Goal: Find specific page/section: Find specific page/section

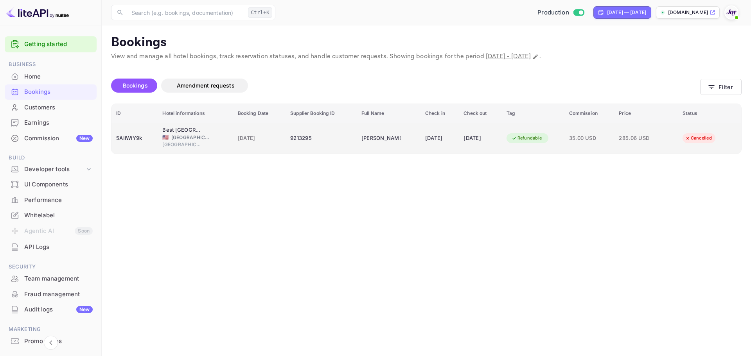
click at [321, 151] on td "9213295" at bounding box center [321, 138] width 71 height 31
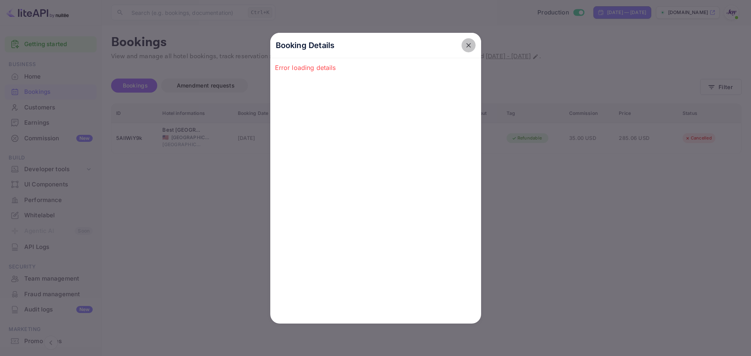
click at [468, 47] on icon "close" at bounding box center [469, 45] width 8 height 8
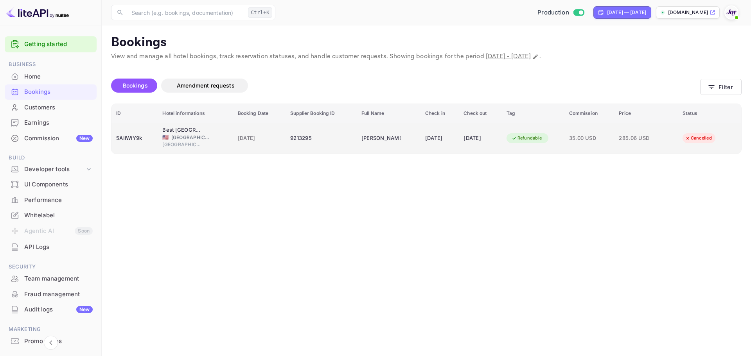
click at [391, 141] on td "[PERSON_NAME]" at bounding box center [389, 138] width 64 height 31
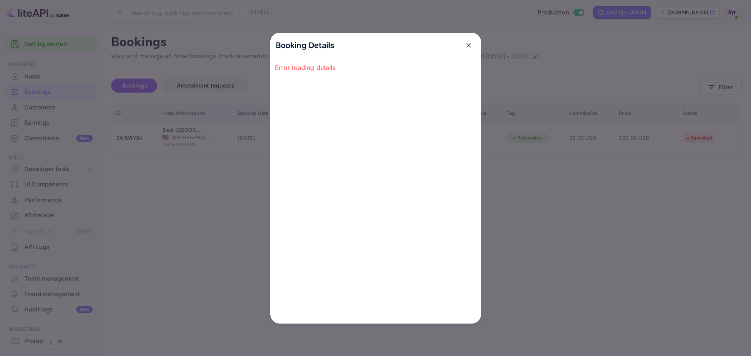
click at [466, 45] on icon "close" at bounding box center [469, 45] width 8 height 8
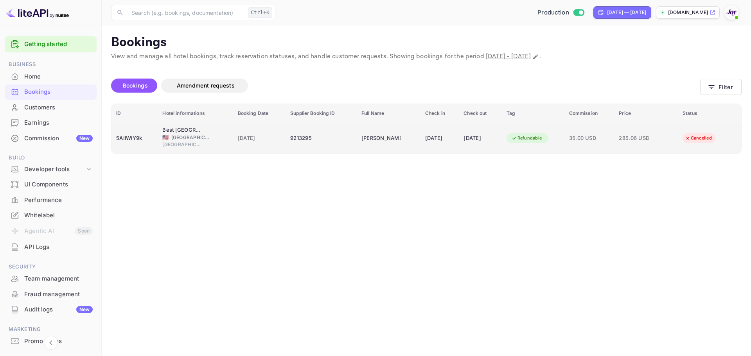
click at [292, 135] on div "9213295" at bounding box center [321, 138] width 62 height 13
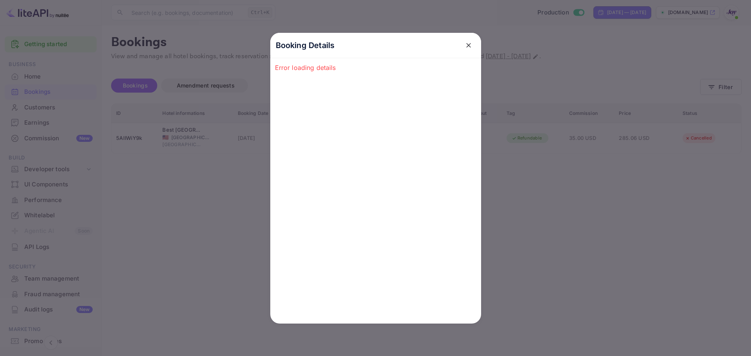
click at [258, 172] on div "Booking Details Error loading details" at bounding box center [376, 178] width 236 height 356
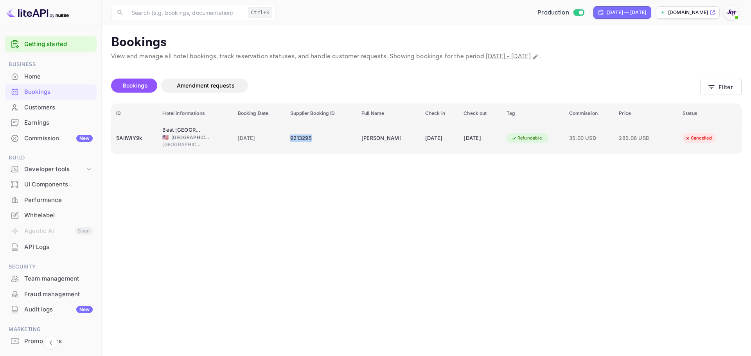
drag, startPoint x: 307, startPoint y: 141, endPoint x: 284, endPoint y: 139, distance: 23.9
click at [290, 139] on div "9213295" at bounding box center [321, 138] width 62 height 13
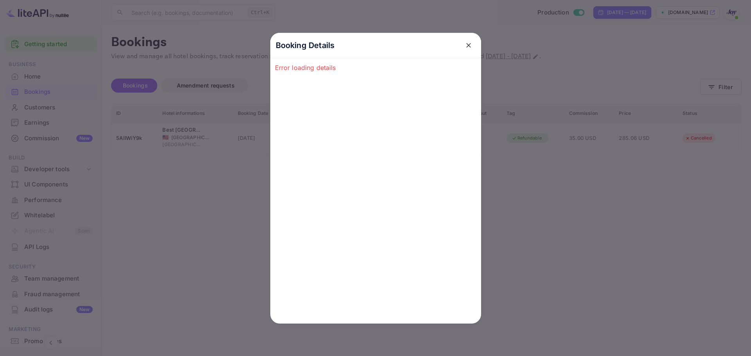
copy div "9213295"
click at [273, 153] on div "Booking Details Error loading details" at bounding box center [375, 178] width 211 height 291
click at [263, 151] on div "Booking Details Error loading details" at bounding box center [376, 178] width 236 height 356
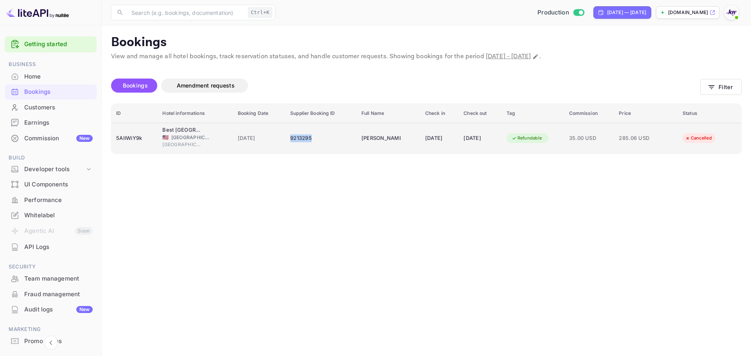
copy div "9213295"
drag, startPoint x: 282, startPoint y: 139, endPoint x: 304, endPoint y: 139, distance: 21.9
click at [304, 139] on td "9213295" at bounding box center [321, 138] width 71 height 31
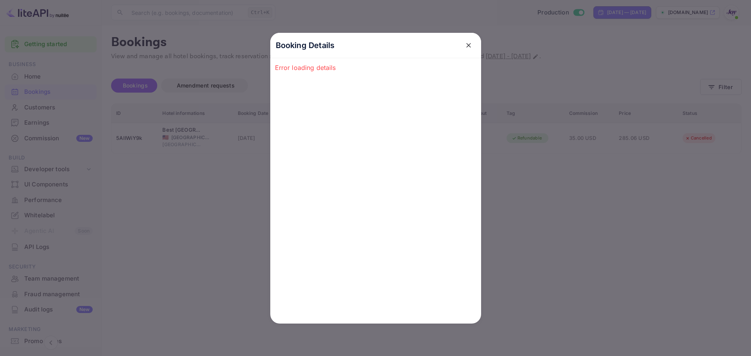
click at [467, 47] on icon "close" at bounding box center [468, 45] width 5 height 5
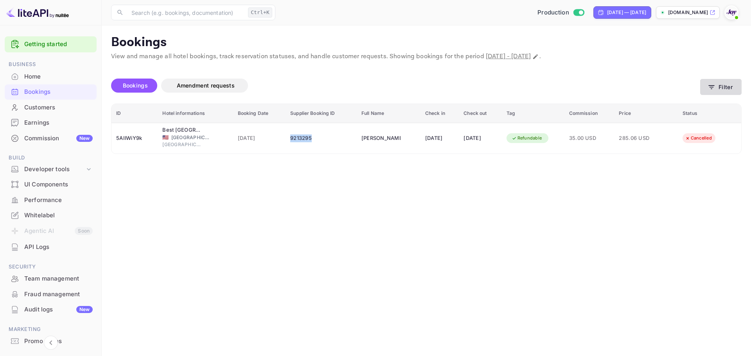
click at [734, 89] on button "Filter" at bounding box center [720, 87] width 41 height 16
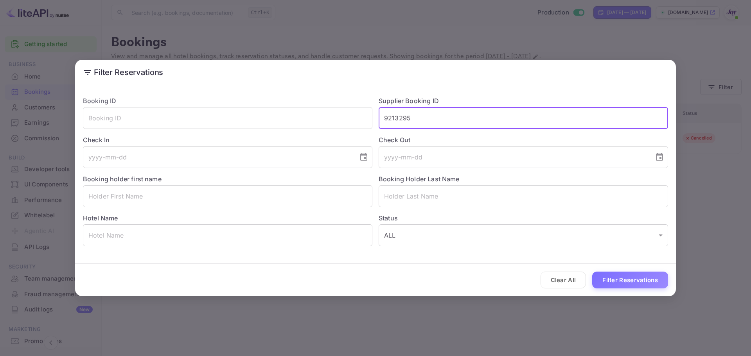
drag, startPoint x: 492, startPoint y: 122, endPoint x: 330, endPoint y: 103, distance: 163.4
click at [329, 101] on div "Booking ID ​ Supplier Booking ID 9213295 ​ Check In ​ Check Out ​ Booking holde…" at bounding box center [373, 168] width 592 height 156
click at [608, 276] on button "Filter Reservations" at bounding box center [630, 280] width 76 height 17
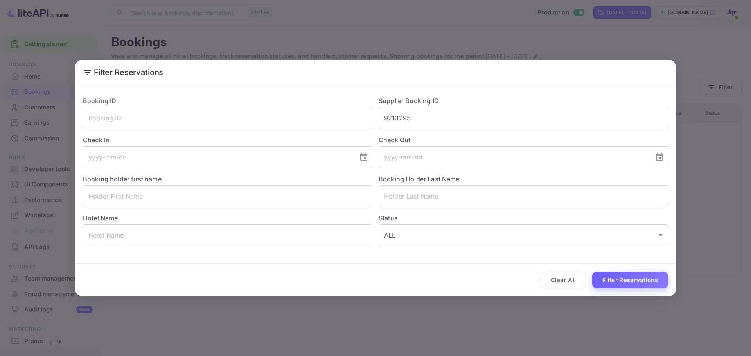
click at [605, 280] on button "Filter Reservations" at bounding box center [630, 280] width 76 height 17
click at [572, 281] on button "Clear All" at bounding box center [564, 280] width 46 height 17
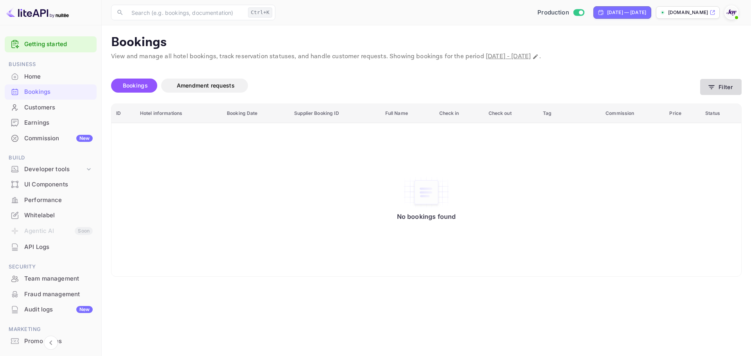
click at [725, 90] on button "Filter" at bounding box center [720, 87] width 41 height 16
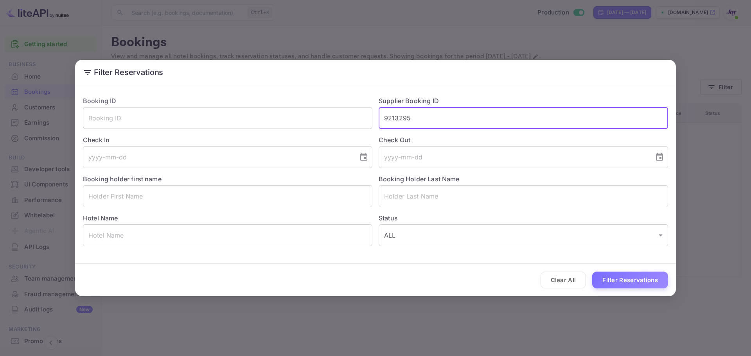
drag, startPoint x: 442, startPoint y: 124, endPoint x: 327, endPoint y: 109, distance: 116.0
click at [327, 109] on div "Booking ID ​ Supplier Booking ID 9213295 ​ Check In ​ Check Out ​ Booking holde…" at bounding box center [373, 168] width 592 height 156
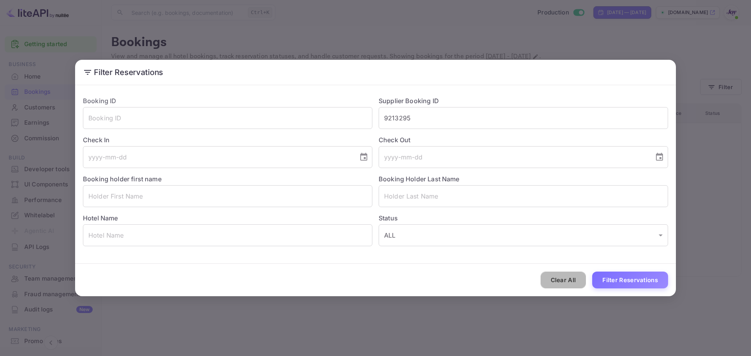
click at [560, 277] on button "Clear All" at bounding box center [564, 280] width 46 height 17
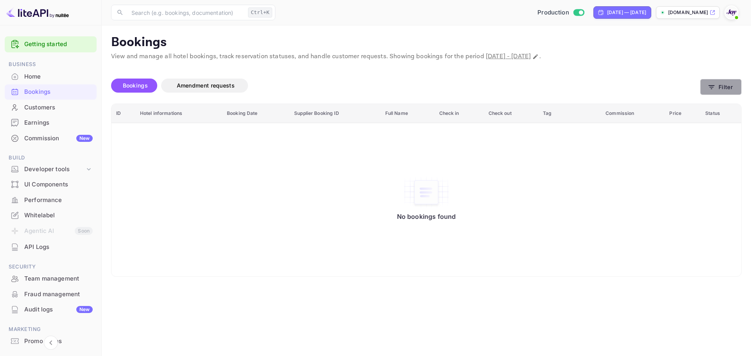
click at [729, 87] on button "Filter" at bounding box center [720, 87] width 41 height 16
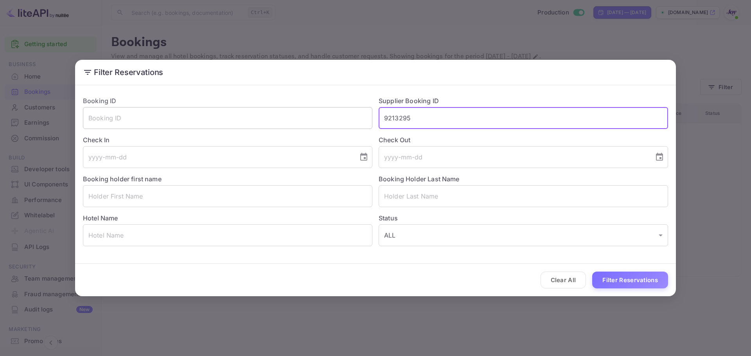
drag, startPoint x: 415, startPoint y: 117, endPoint x: 298, endPoint y: 110, distance: 116.4
click at [295, 111] on div "Booking ID ​ Supplier Booking ID 9213295 ​ Check In ​ Check Out ​ Booking holde…" at bounding box center [373, 168] width 592 height 156
click at [392, 125] on input "text" at bounding box center [523, 118] width 289 height 22
paste input "9213295"
type input "9213295"
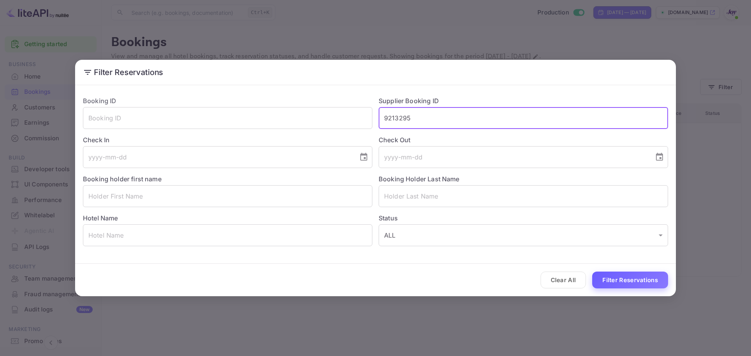
click at [608, 277] on button "Filter Reservations" at bounding box center [630, 280] width 76 height 17
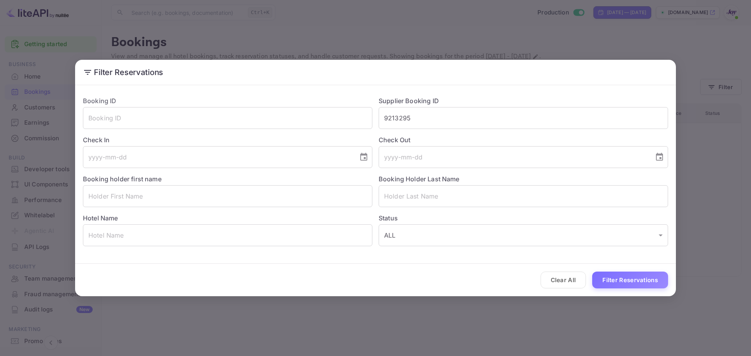
click at [236, 44] on div "Filter Reservations Booking ID ​ Supplier Booking ID 9213295 ​ Check In ​ Check…" at bounding box center [375, 178] width 751 height 356
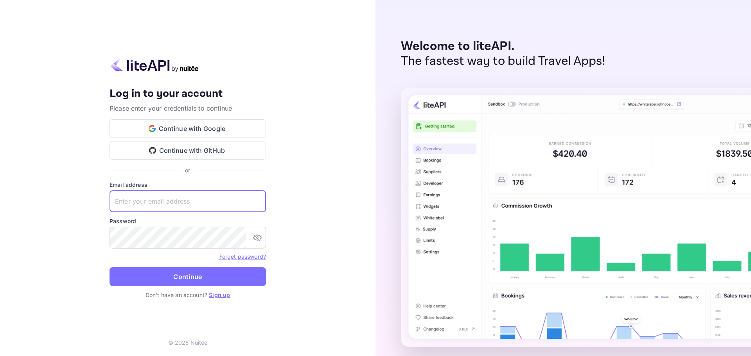
click at [165, 198] on input "text" at bounding box center [188, 202] width 156 height 22
paste input "[EMAIL_ADDRESS][DOMAIN_NAME]"
type input "[EMAIL_ADDRESS][DOMAIN_NAME]"
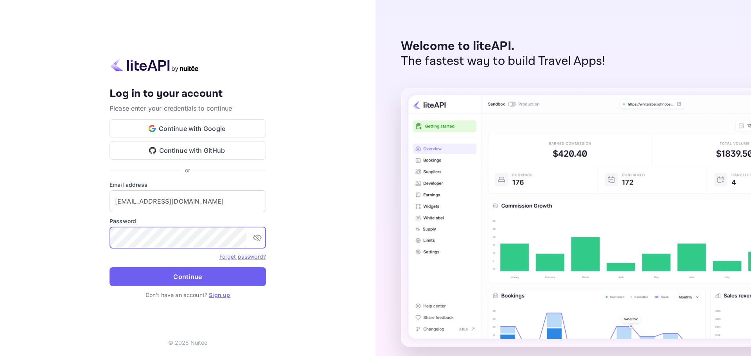
click at [180, 282] on button "Continue" at bounding box center [188, 277] width 156 height 19
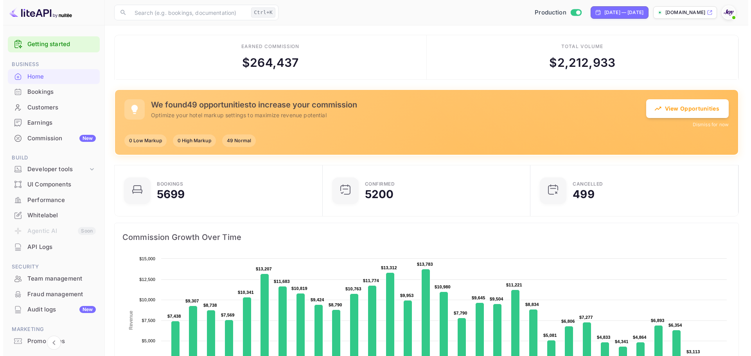
scroll to position [6, 6]
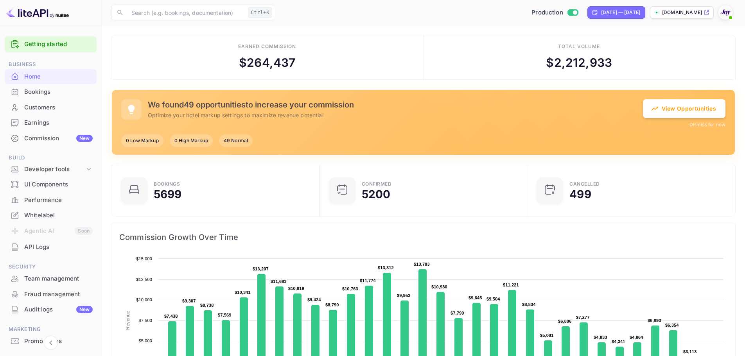
click at [62, 92] on div "Bookings" at bounding box center [58, 92] width 68 height 9
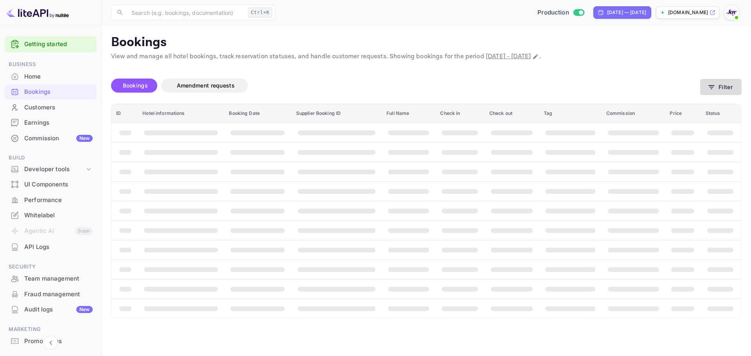
click at [720, 85] on button "Filter" at bounding box center [720, 87] width 41 height 16
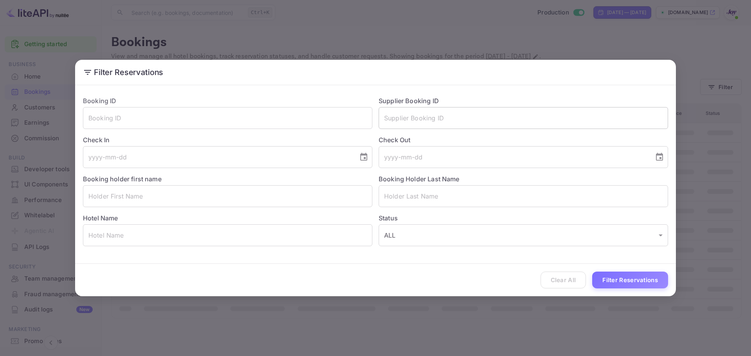
click at [417, 119] on input "text" at bounding box center [523, 118] width 289 height 22
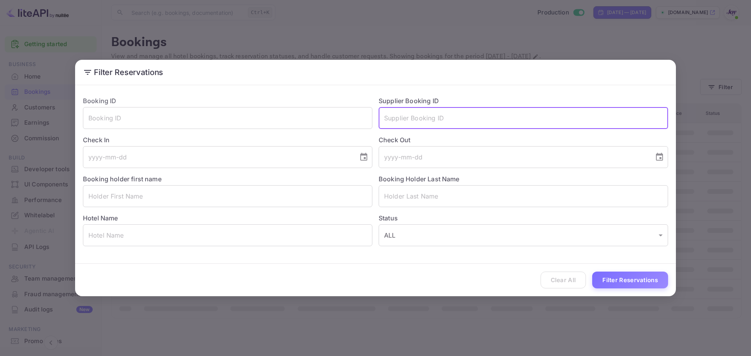
paste input "9213295"
type input "9213295"
click at [624, 280] on button "Filter Reservations" at bounding box center [630, 280] width 76 height 17
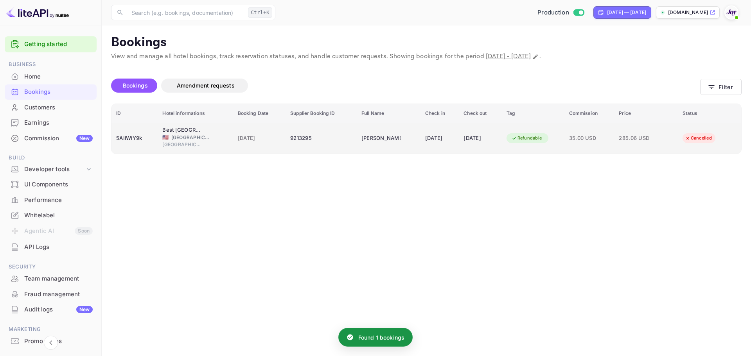
click at [335, 145] on td "9213295" at bounding box center [321, 138] width 71 height 31
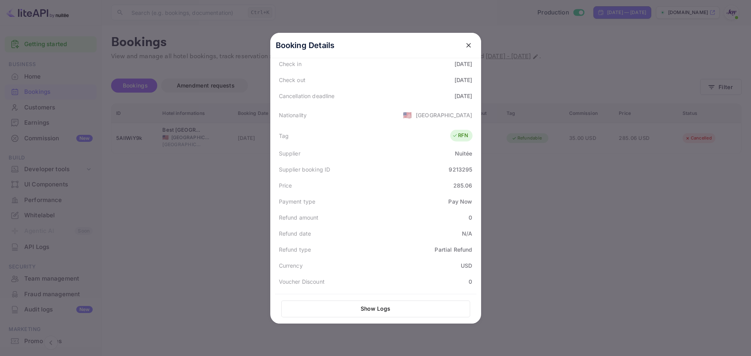
scroll to position [156, 0]
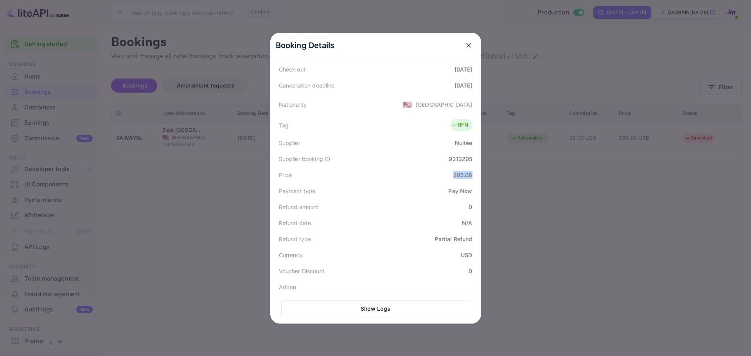
drag, startPoint x: 448, startPoint y: 179, endPoint x: 476, endPoint y: 177, distance: 28.2
click at [476, 177] on div "Booking Details Summary Timeline Message log Status CANCELLED Booking ID 5AIlWi…" at bounding box center [375, 178] width 211 height 291
copy div "285.06"
click at [245, 204] on div at bounding box center [375, 178] width 751 height 356
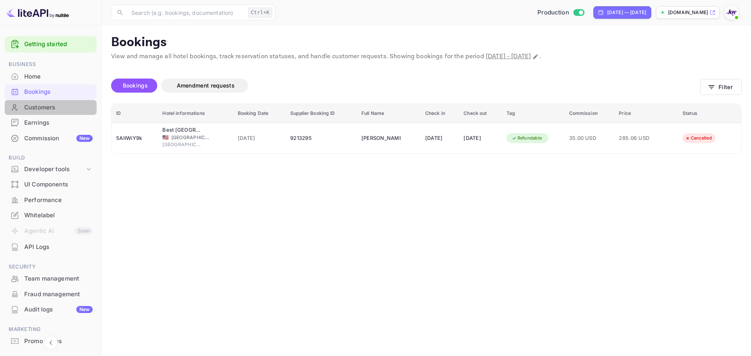
click at [53, 109] on div "Customers" at bounding box center [58, 107] width 68 height 9
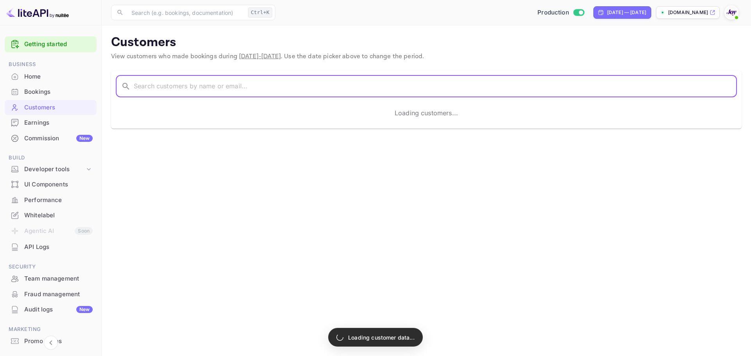
click at [200, 87] on input "text" at bounding box center [435, 87] width 603 height 22
paste input "[MEDICAL_DATA][PERSON_NAME]"
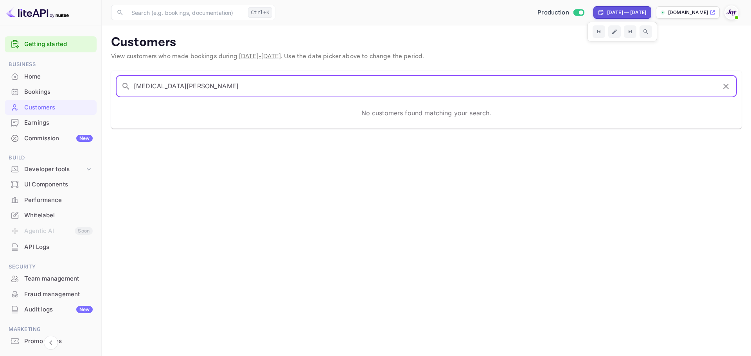
type input "[MEDICAL_DATA][PERSON_NAME]"
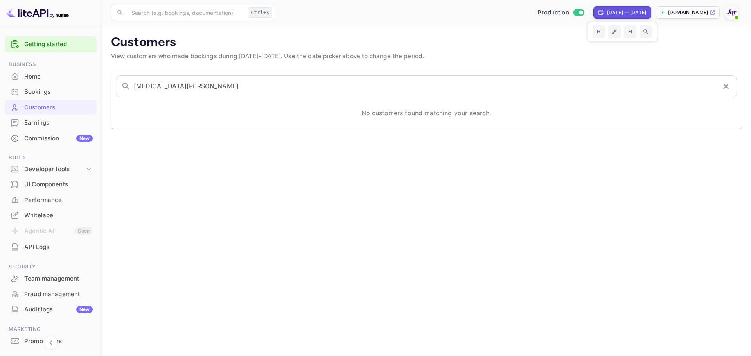
click at [607, 12] on div "[DATE] — [DATE]" at bounding box center [626, 12] width 39 height 7
select select "7"
select select "2025"
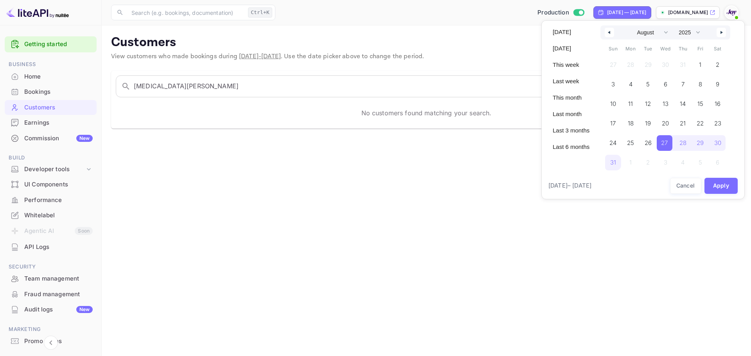
click at [611, 33] on button "button" at bounding box center [609, 32] width 9 height 9
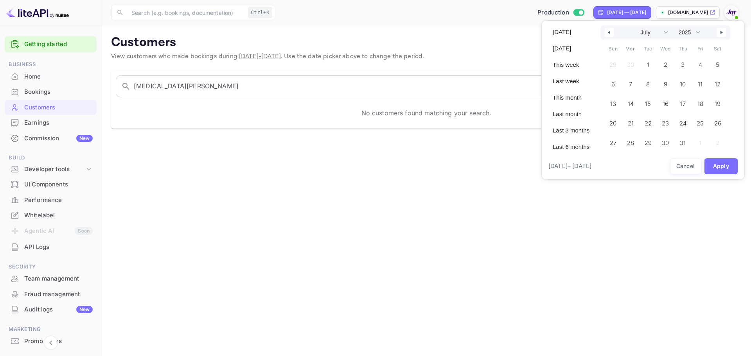
click at [611, 33] on button "button" at bounding box center [609, 32] width 9 height 9
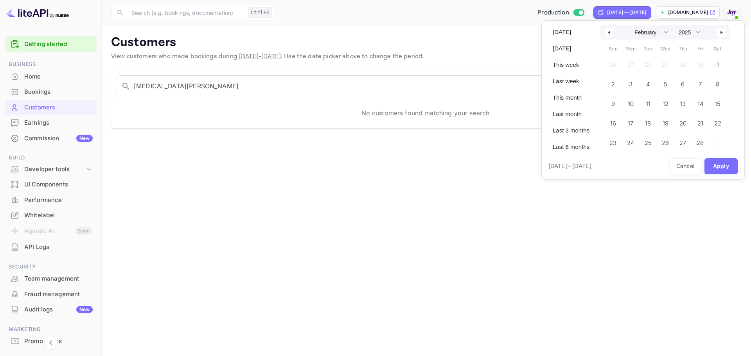
click at [611, 33] on button "button" at bounding box center [609, 32] width 9 height 9
select select "0"
click at [669, 65] on span "1" at bounding box center [666, 65] width 18 height 16
click at [698, 32] on select "2030 2029 2028 2027 2026 2025 2024 2023 2022 2021 2020 2019 2018 2017 2016 2015…" at bounding box center [689, 32] width 28 height 14
select select "2026"
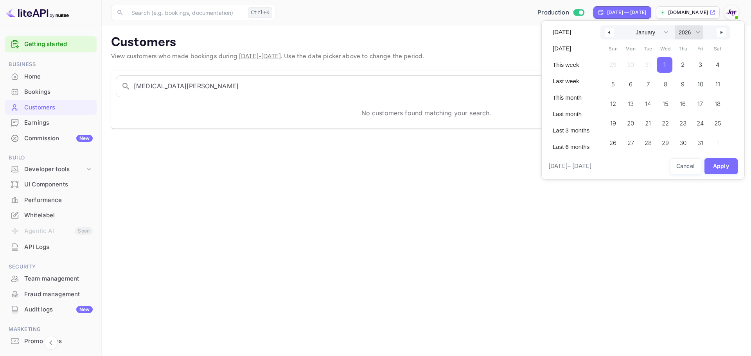
click at [675, 25] on select "2030 2029 2028 2027 2026 2025 2024 2023 2022 2021 2020 2019 2018 2017 2016 2015…" at bounding box center [689, 32] width 28 height 14
click at [667, 32] on select "January February March April May June July August September October November De…" at bounding box center [649, 32] width 43 height 14
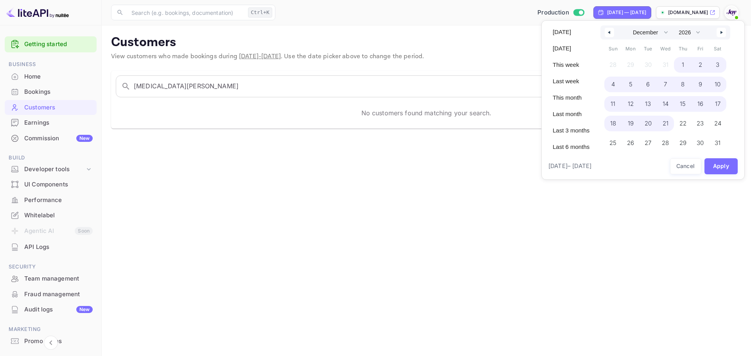
click at [628, 25] on select "January February March April May June July August September October November De…" at bounding box center [649, 32] width 43 height 14
click at [686, 141] on span "31" at bounding box center [683, 143] width 18 height 16
select select "0"
select select "2025"
click at [721, 167] on button "Apply" at bounding box center [722, 166] width 34 height 16
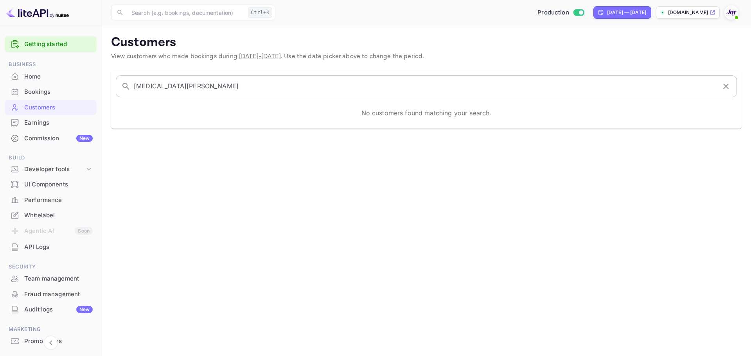
drag, startPoint x: 726, startPoint y: 88, endPoint x: 703, endPoint y: 97, distance: 24.0
click at [726, 88] on icon "button" at bounding box center [725, 86] width 9 height 9
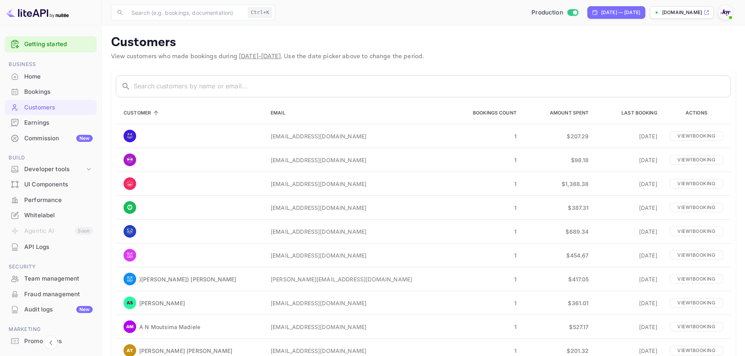
click at [49, 92] on div "Bookings" at bounding box center [58, 92] width 68 height 9
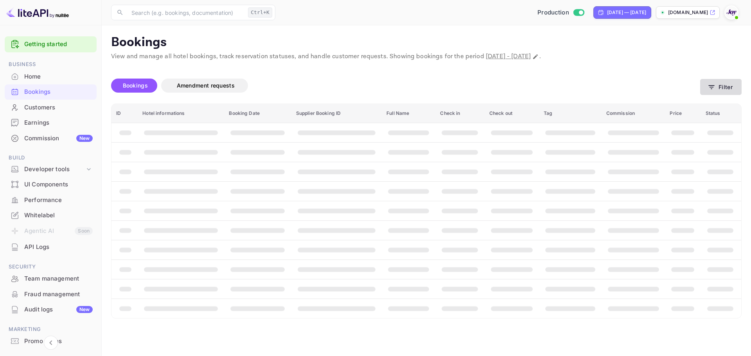
click at [725, 87] on button "Filter" at bounding box center [720, 87] width 41 height 16
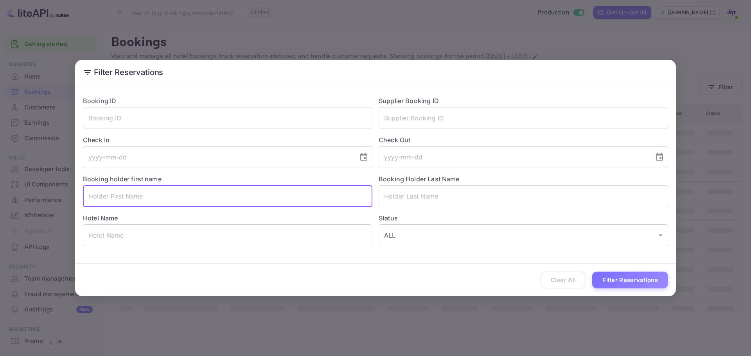
click at [137, 204] on input "text" at bounding box center [227, 196] width 289 height 22
paste input "[MEDICAL_DATA][PERSON_NAME]"
click at [123, 197] on input "[MEDICAL_DATA][PERSON_NAME]" at bounding box center [227, 196] width 289 height 22
type input "[MEDICAL_DATA]"
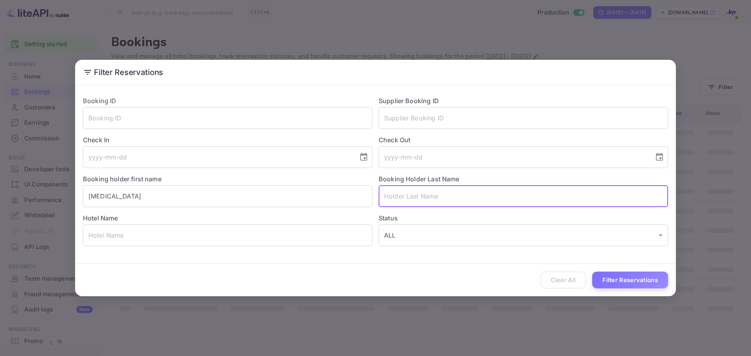
click at [411, 193] on input "text" at bounding box center [523, 196] width 289 height 22
paste input "Parayko"
type input "Parayko"
click at [618, 282] on button "Filter Reservations" at bounding box center [630, 280] width 76 height 17
drag, startPoint x: 362, startPoint y: 193, endPoint x: 344, endPoint y: 192, distance: 17.6
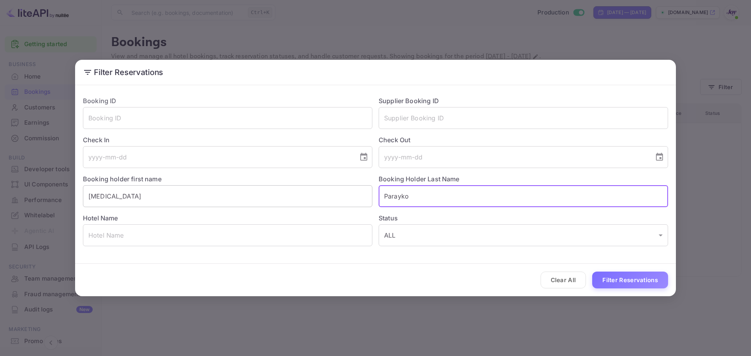
click at [344, 192] on div "Booking ID ​ Supplier Booking ID ​ Check In ​ Check Out ​ Booking holder first …" at bounding box center [373, 168] width 592 height 156
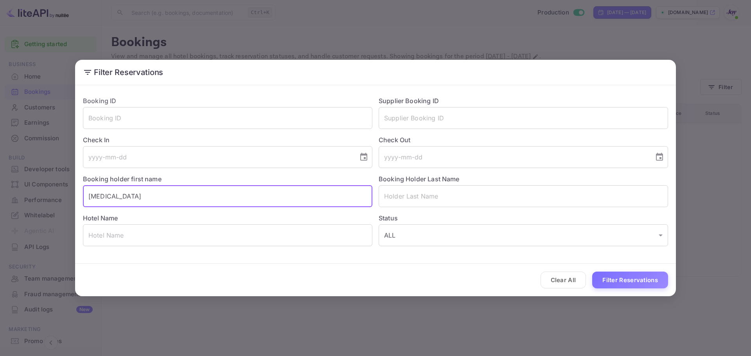
drag, startPoint x: 205, startPoint y: 199, endPoint x: 0, endPoint y: 187, distance: 205.3
click at [0, 187] on div "Filter Reservations Booking ID ​ Supplier Booking ID ​ Check In ​ Check Out ​ B…" at bounding box center [375, 178] width 751 height 356
click at [430, 120] on input "text" at bounding box center [523, 118] width 289 height 22
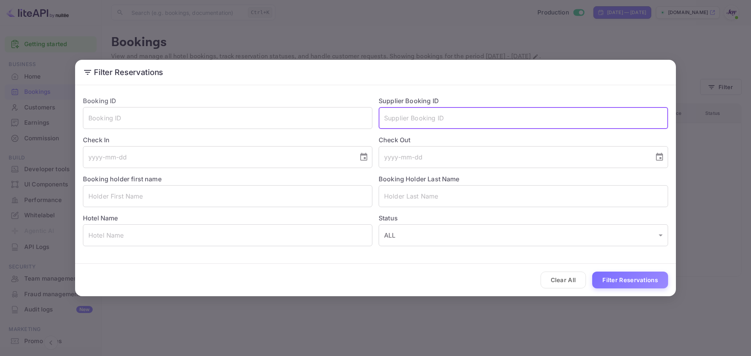
paste input "9252359"
type input "9252359"
click at [610, 280] on button "Filter Reservations" at bounding box center [630, 280] width 76 height 17
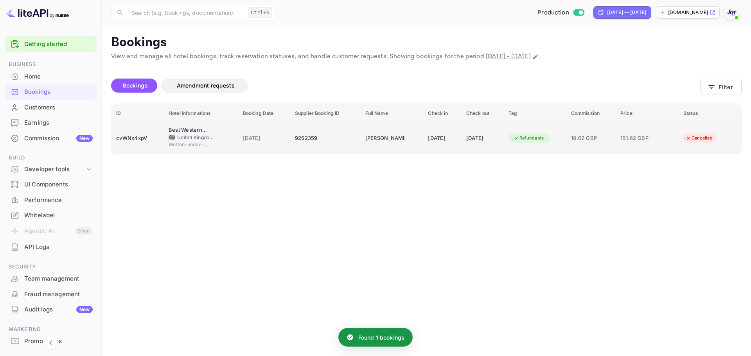
click at [331, 146] on td "9252359" at bounding box center [325, 138] width 70 height 31
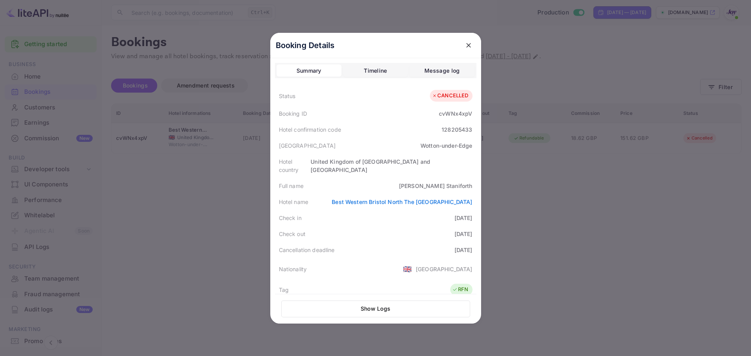
click at [430, 182] on div "[PERSON_NAME]" at bounding box center [436, 186] width 74 height 8
copy div "[PERSON_NAME]"
drag, startPoint x: 229, startPoint y: 191, endPoint x: 234, endPoint y: 191, distance: 5.1
click at [228, 190] on div at bounding box center [375, 178] width 751 height 356
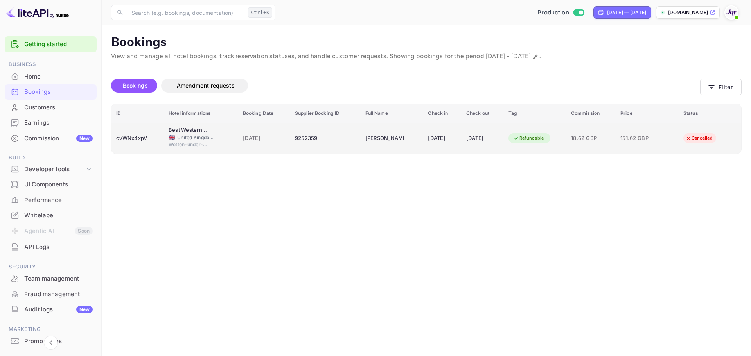
click at [328, 141] on div "9252359" at bounding box center [325, 138] width 61 height 13
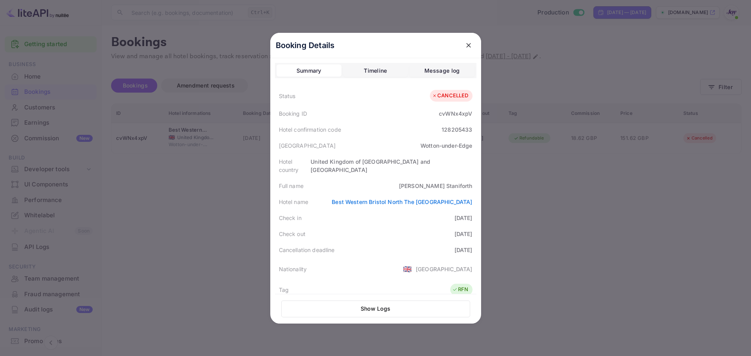
drag, startPoint x: 178, startPoint y: 187, endPoint x: 182, endPoint y: 81, distance: 105.7
click at [178, 187] on div at bounding box center [375, 178] width 751 height 356
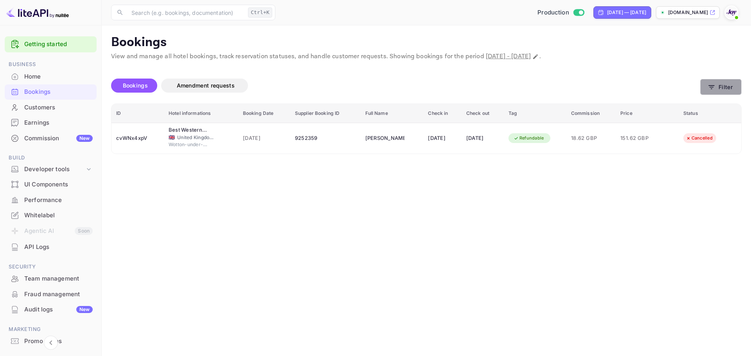
click at [719, 87] on button "Filter" at bounding box center [720, 87] width 41 height 16
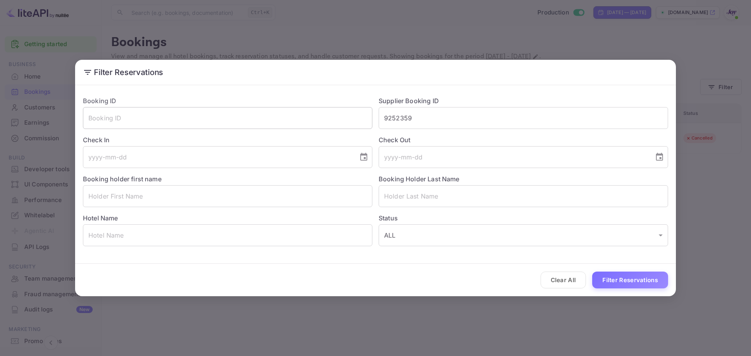
drag, startPoint x: 444, startPoint y: 117, endPoint x: 346, endPoint y: 109, distance: 98.1
click at [347, 109] on div "Booking ID ​ Supplier Booking ID 9252359 ​ Check In ​ Check Out ​ Booking holde…" at bounding box center [373, 168] width 592 height 156
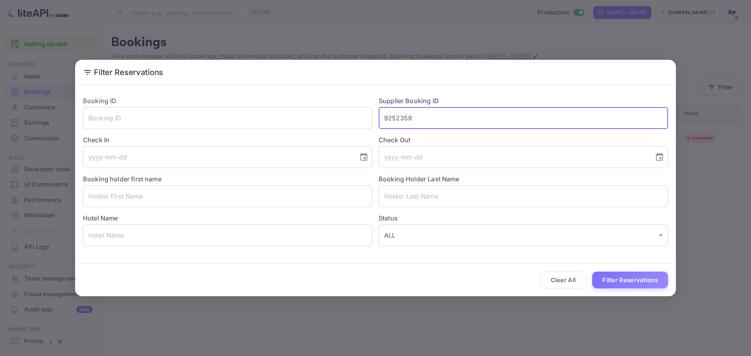
paste input "471630"
type input "9471630"
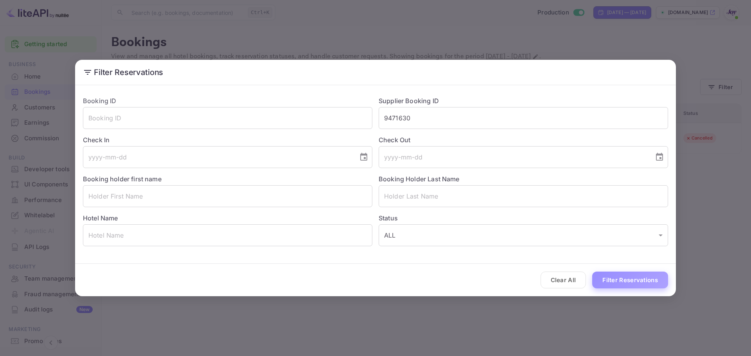
click at [627, 277] on button "Filter Reservations" at bounding box center [630, 280] width 76 height 17
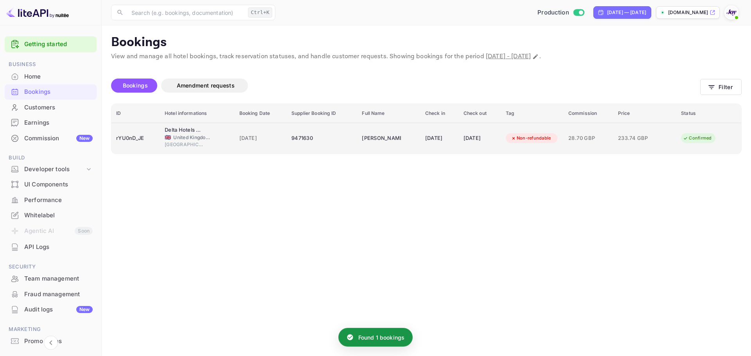
click at [325, 142] on div "9471630" at bounding box center [321, 138] width 61 height 13
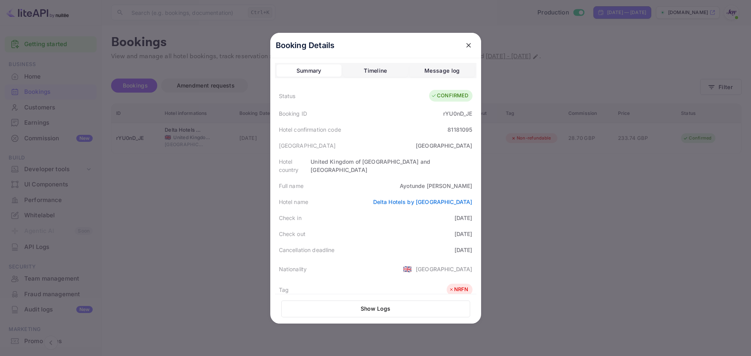
click at [431, 182] on div "[PERSON_NAME]" at bounding box center [436, 186] width 72 height 8
copy div "Ayotunde"
